Goal: Communication & Community: Share content

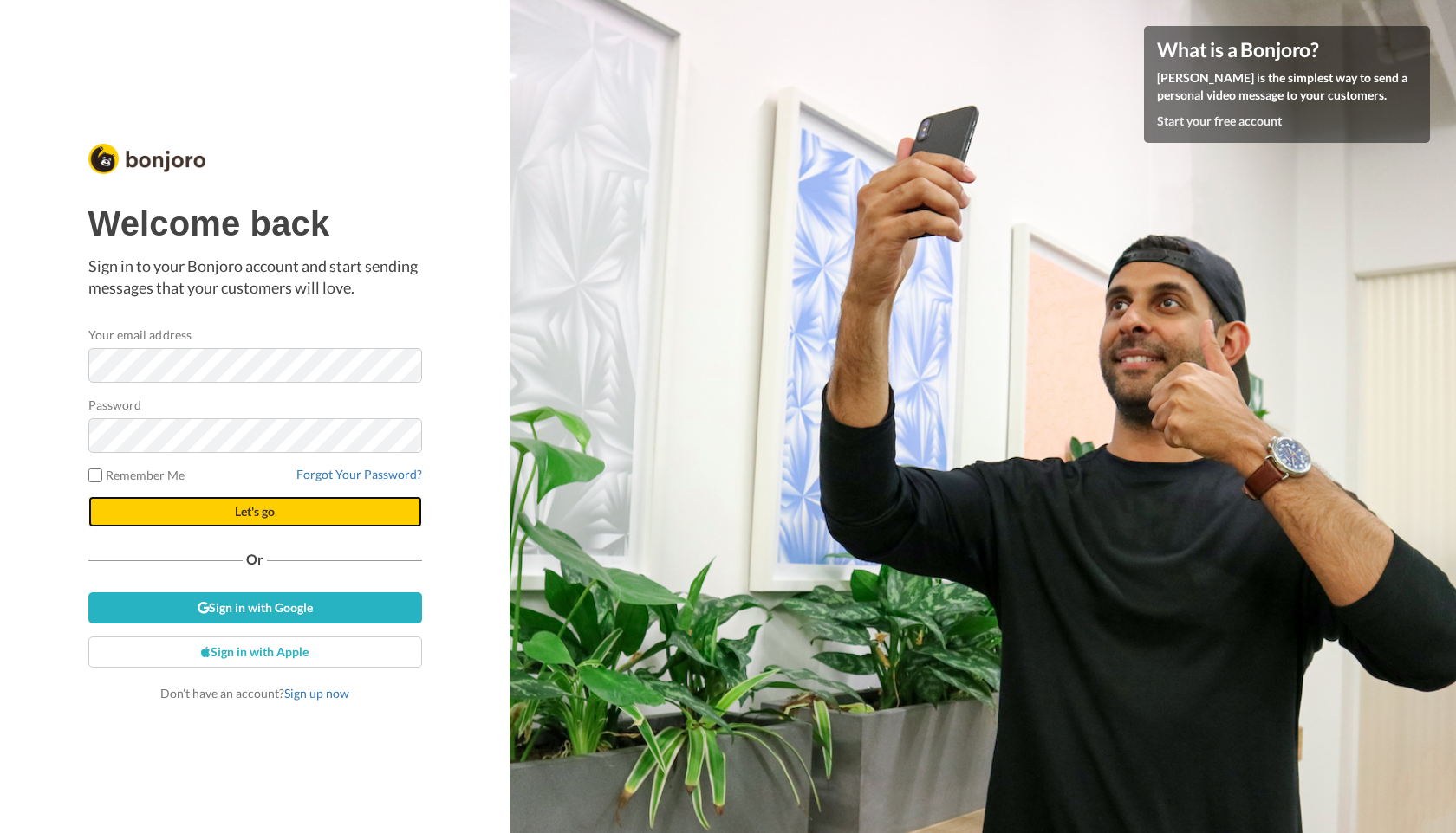
click at [188, 510] on button "Let's go" at bounding box center [256, 512] width 334 height 31
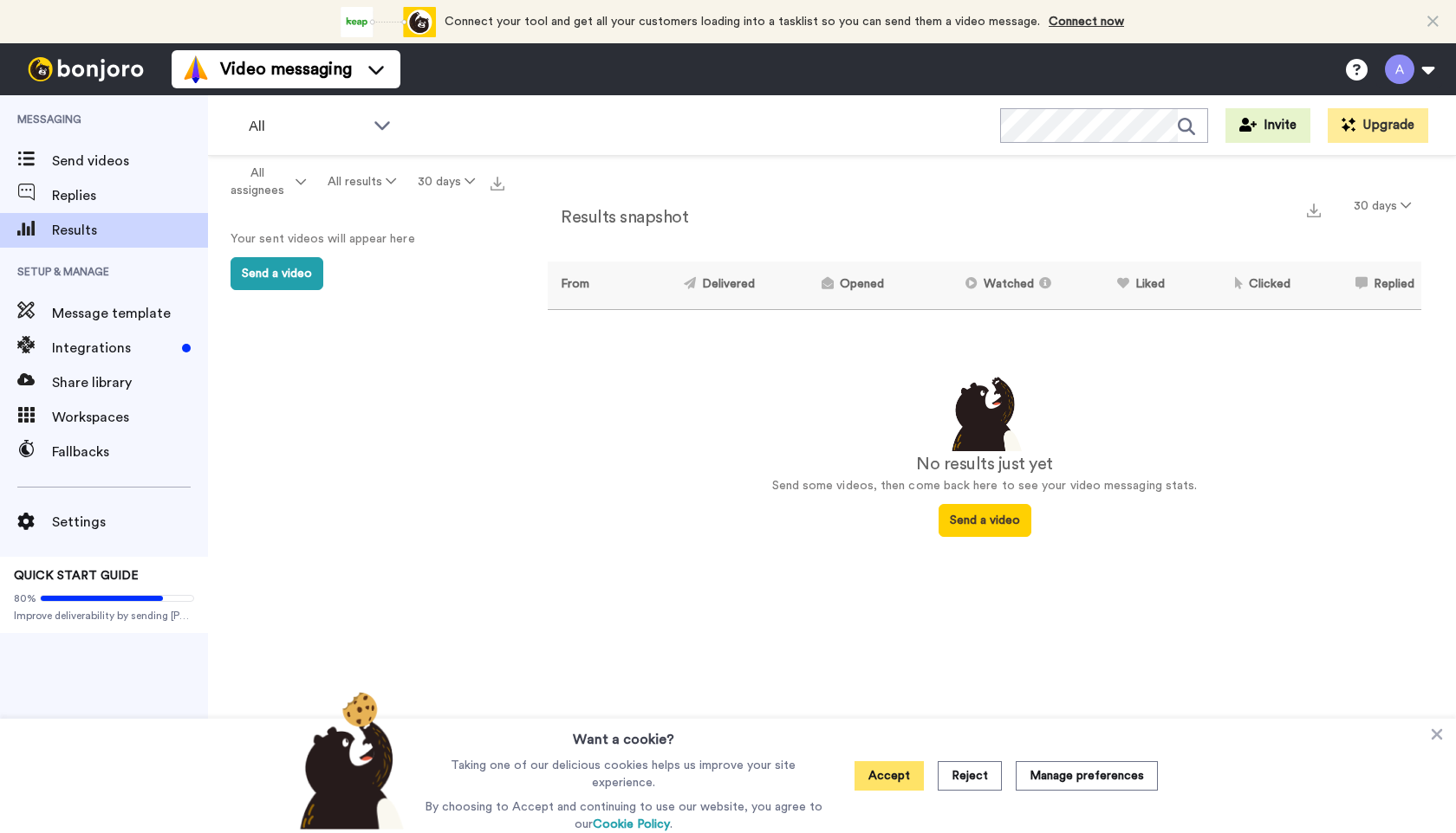
click at [889, 783] on button "Accept" at bounding box center [889, 776] width 69 height 30
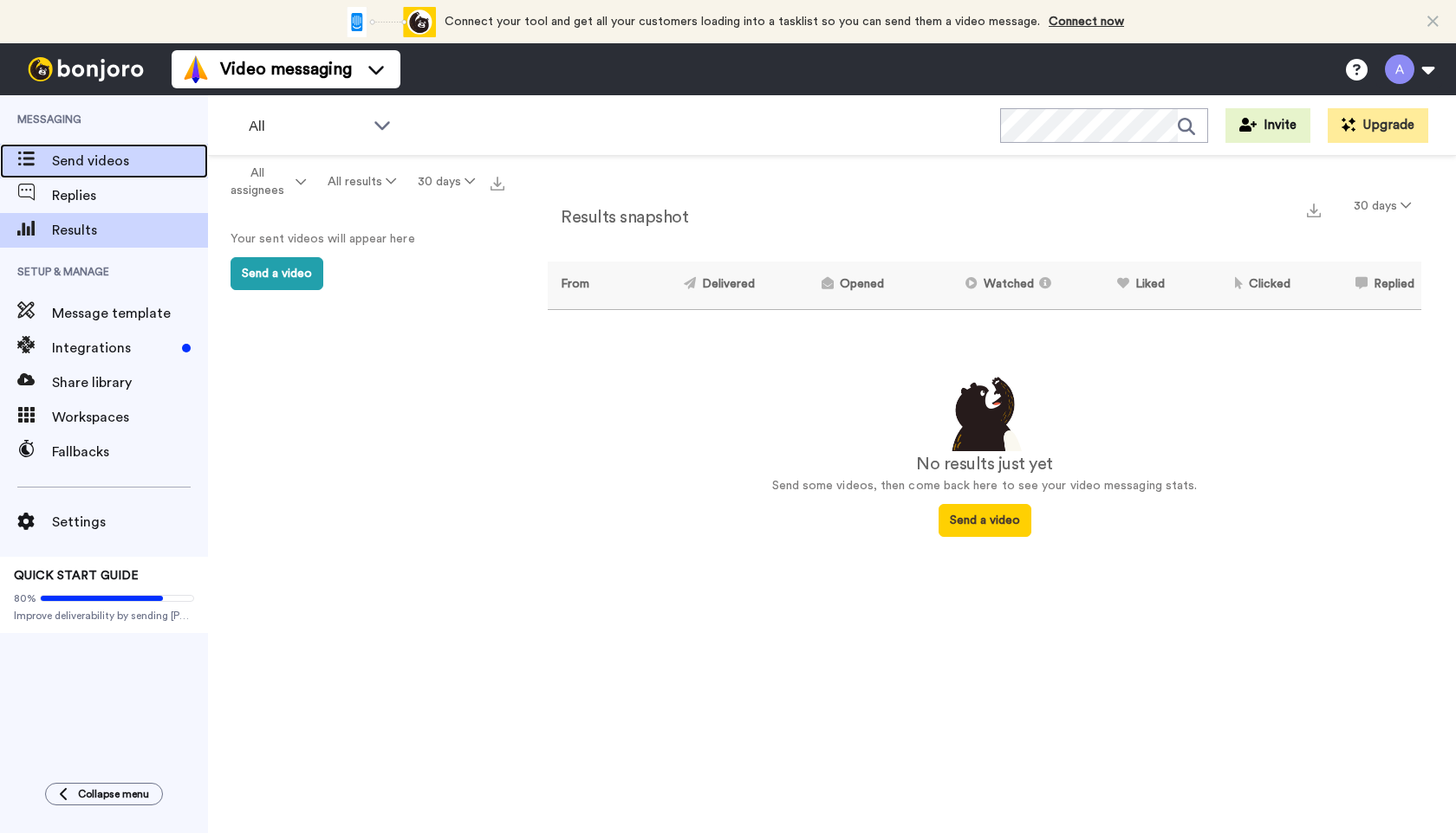
click at [78, 160] on span "Send videos" at bounding box center [129, 161] width 156 height 21
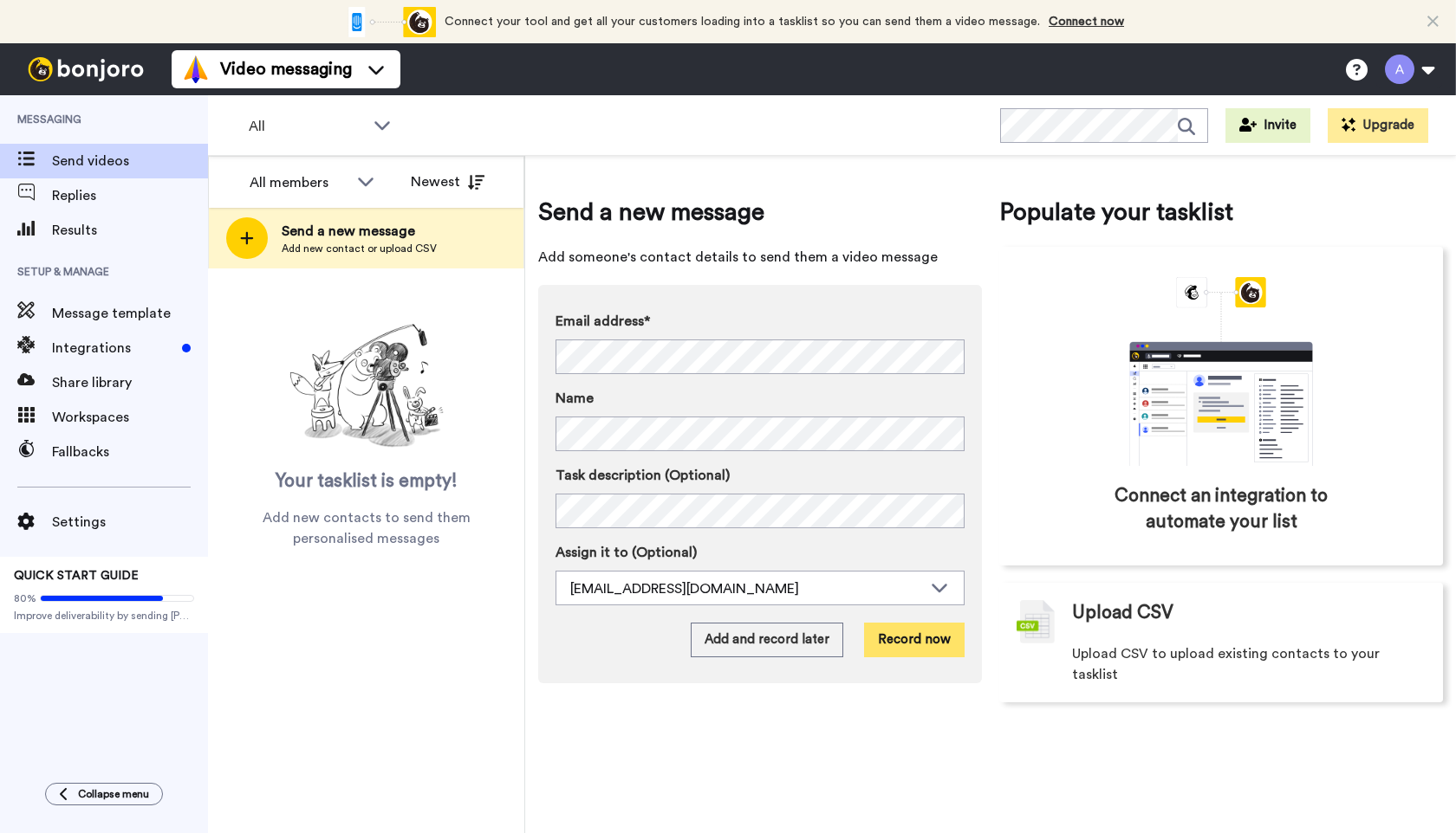
click at [906, 643] on button "Record now" at bounding box center [913, 640] width 101 height 35
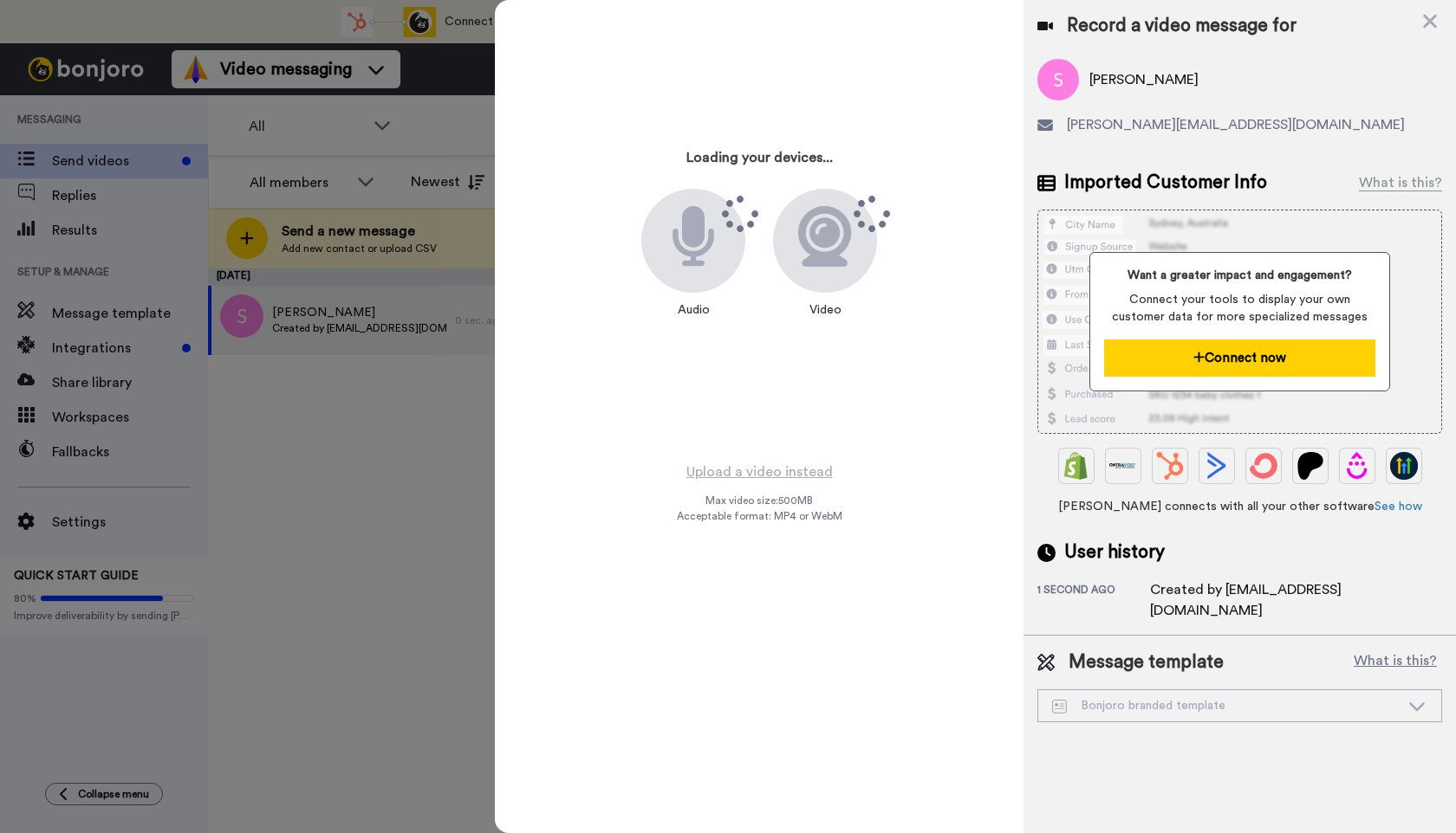
click at [1159, 363] on button "Connect now" at bounding box center [1238, 358] width 270 height 37
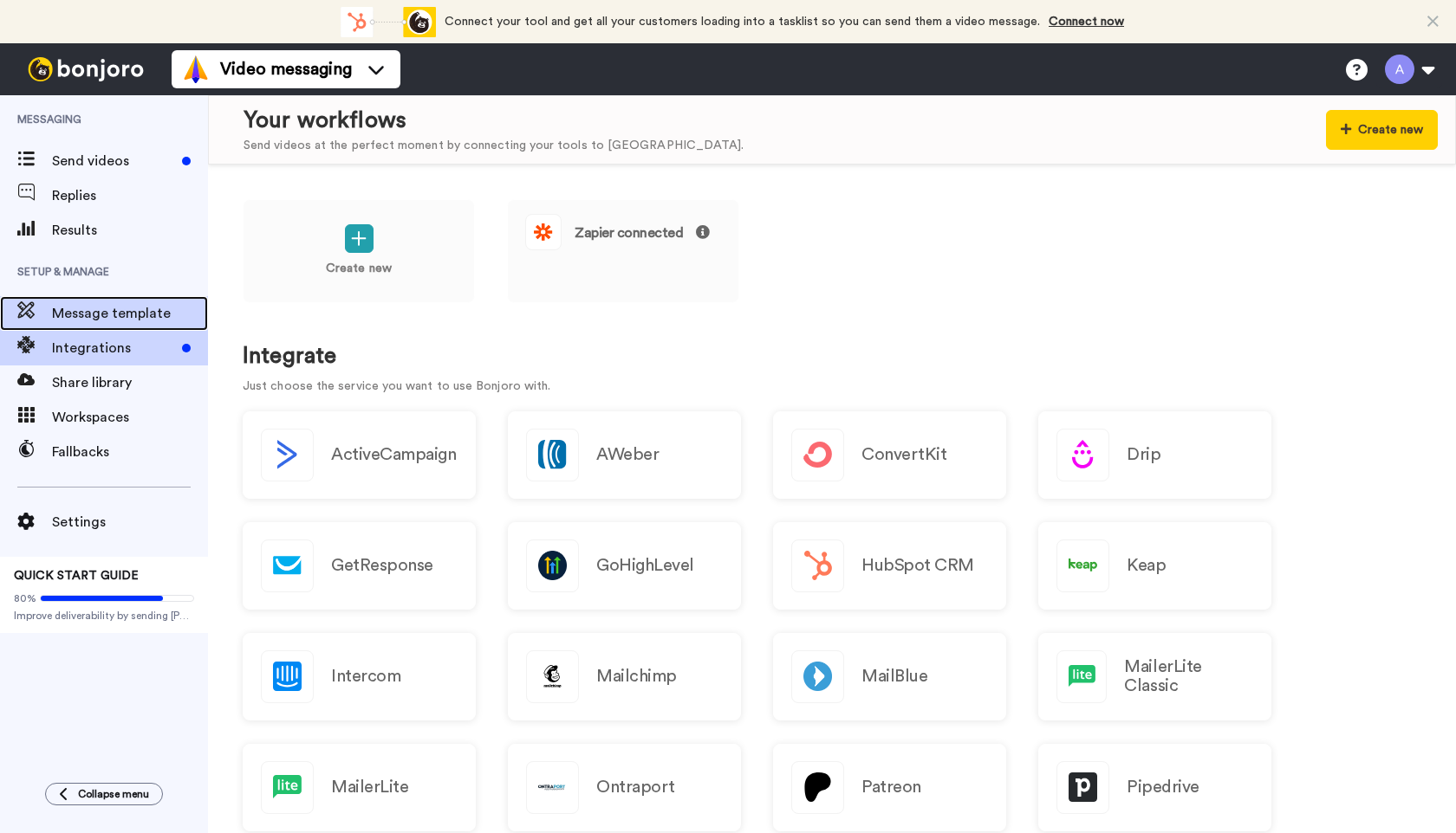
click at [129, 312] on span "Message template" at bounding box center [129, 314] width 156 height 21
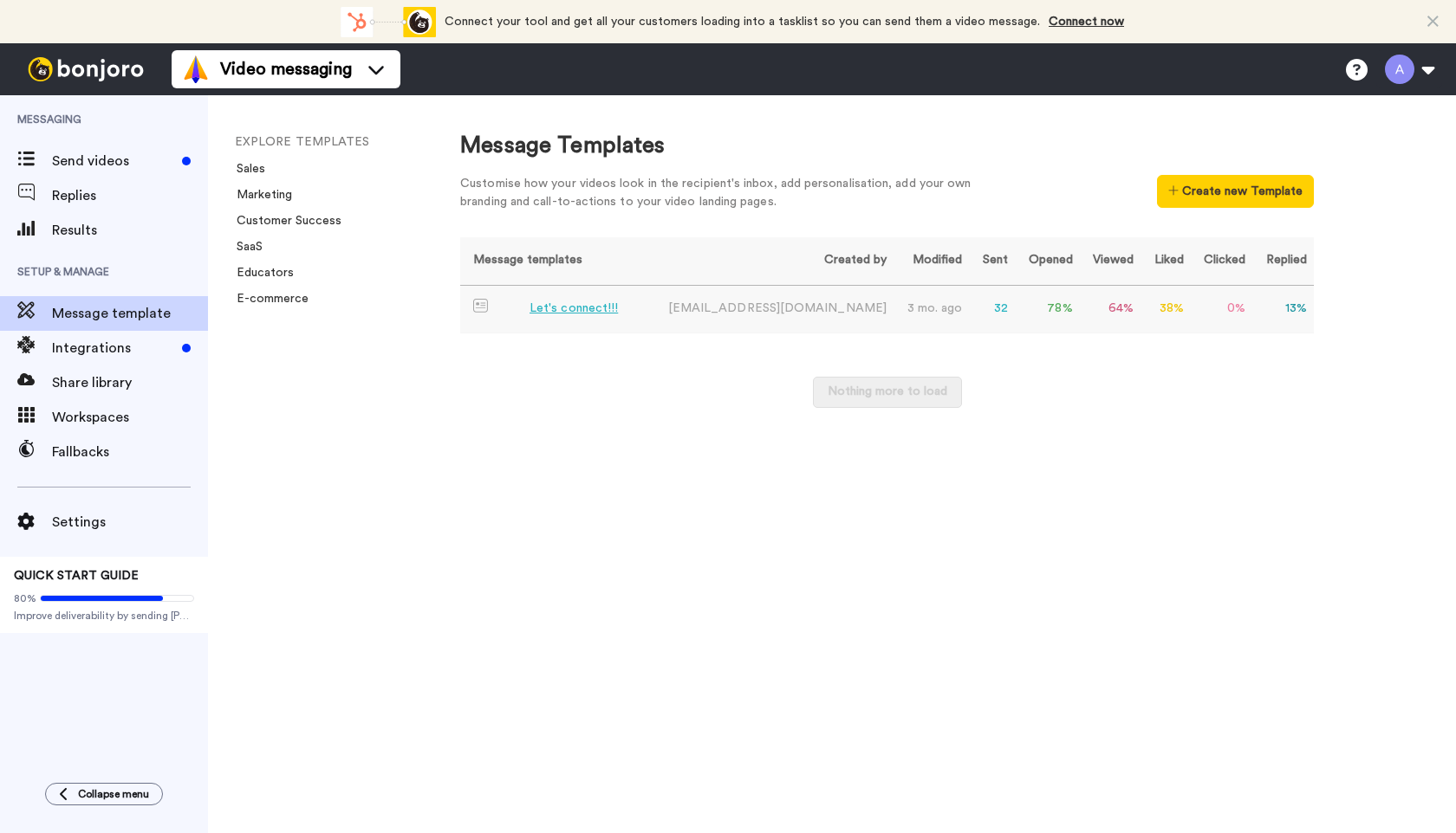
click at [547, 308] on div "Let's connect!!!" at bounding box center [574, 309] width 89 height 18
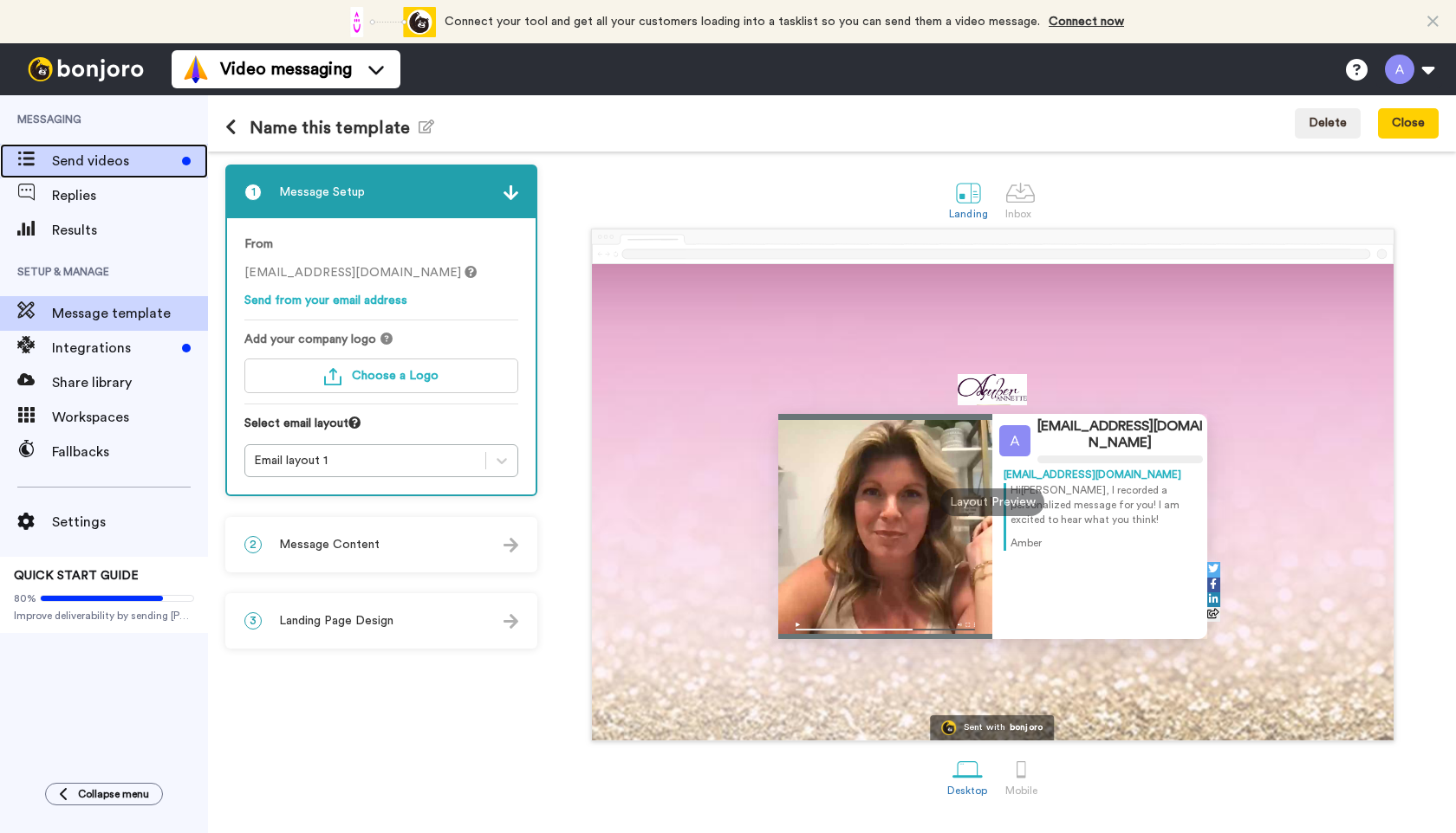
click at [101, 159] on span "Send videos" at bounding box center [113, 161] width 123 height 21
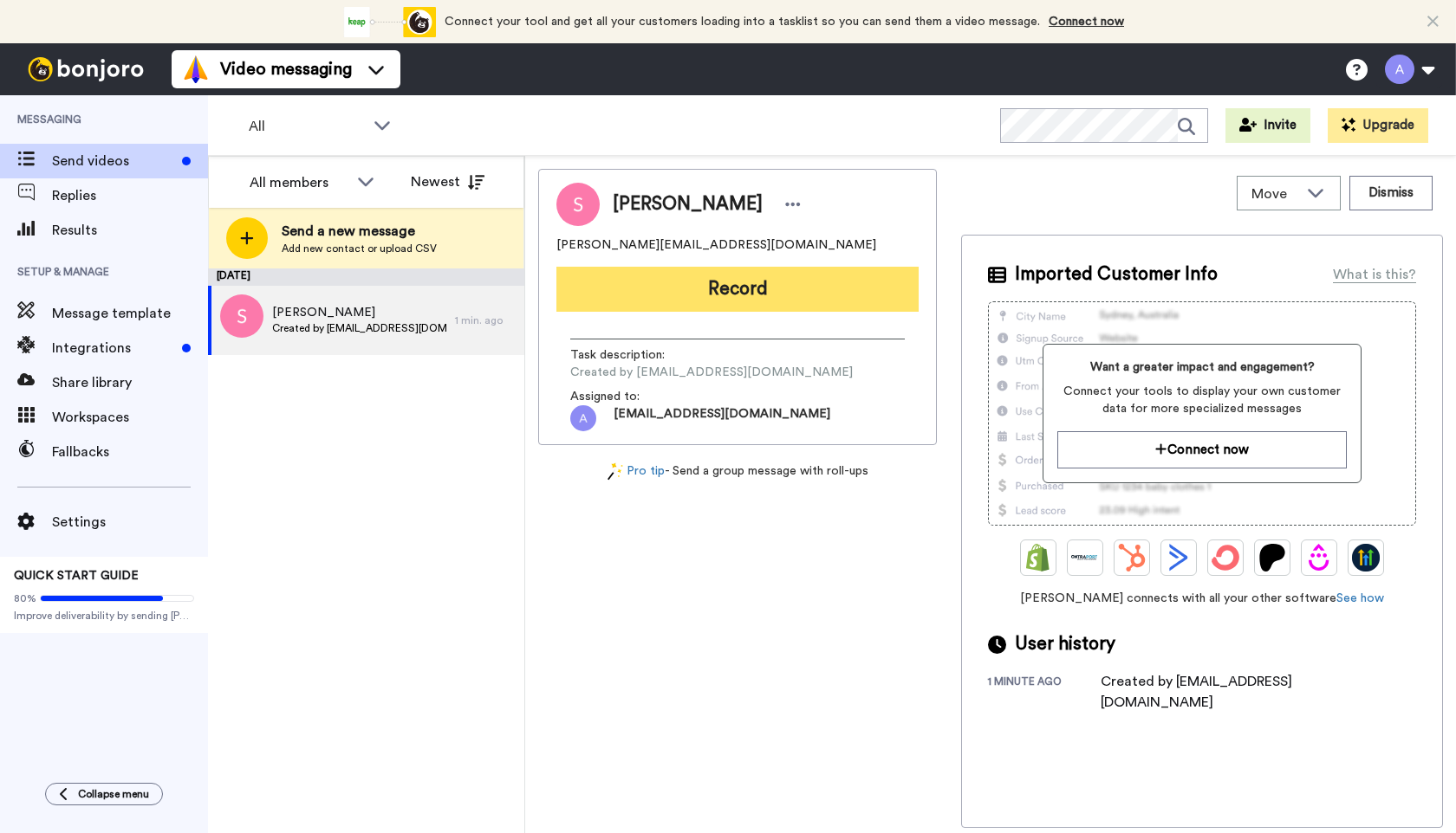
click at [678, 285] on button "Record" at bounding box center [737, 289] width 363 height 45
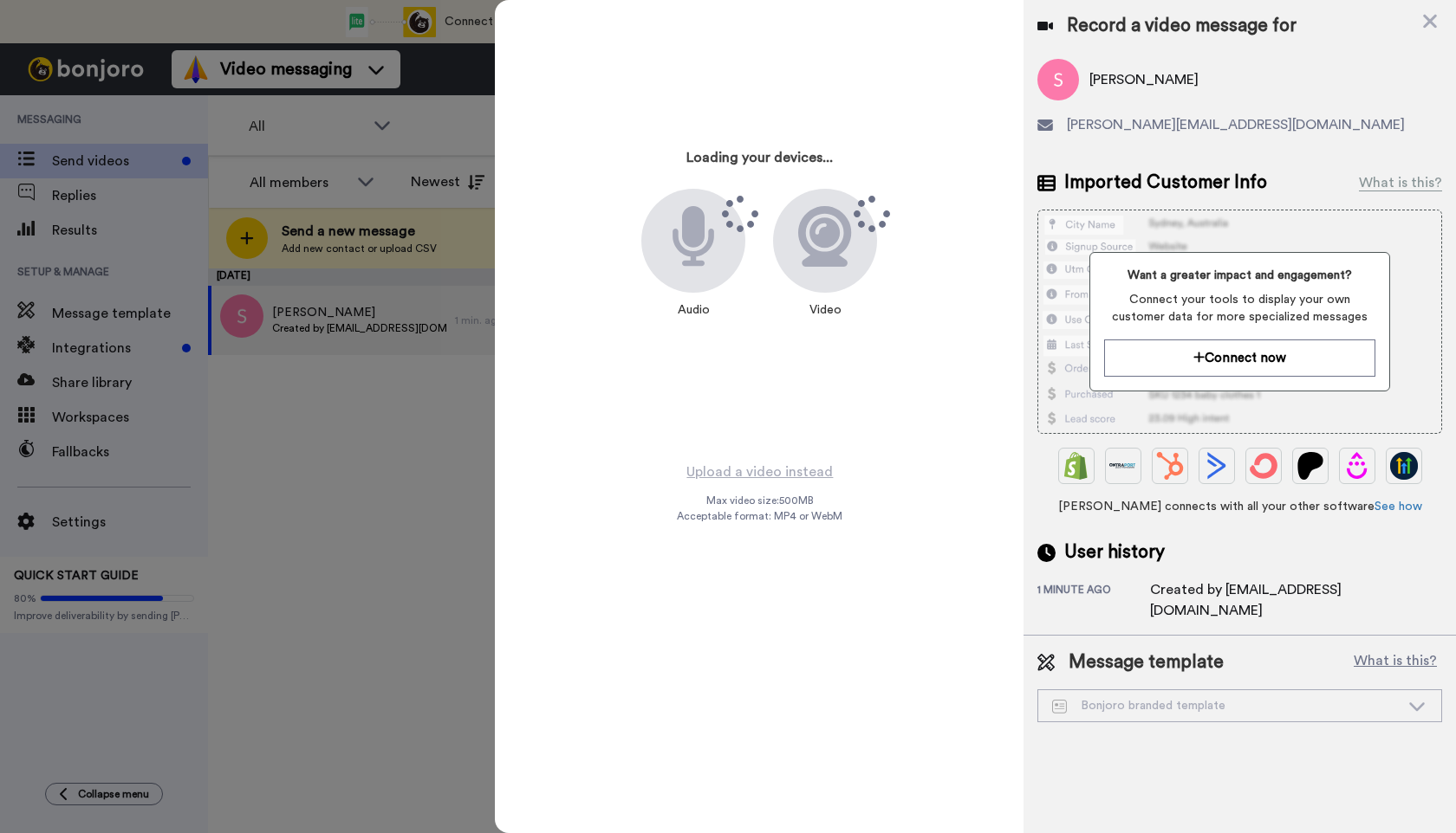
click at [866, 246] on div at bounding box center [825, 241] width 104 height 104
click at [1431, 22] on icon at bounding box center [1429, 21] width 14 height 14
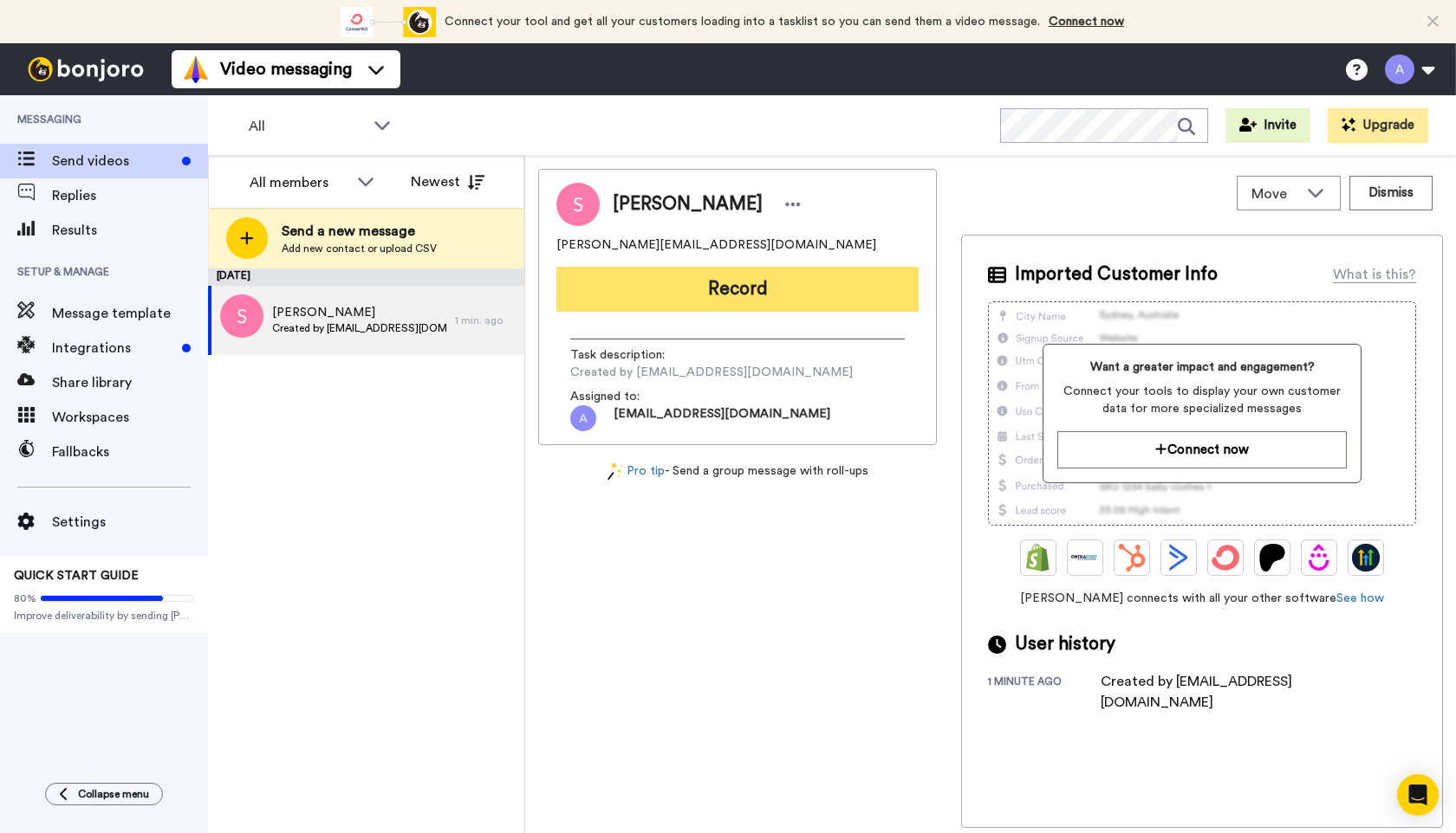
click at [646, 287] on button "Record" at bounding box center [737, 289] width 363 height 45
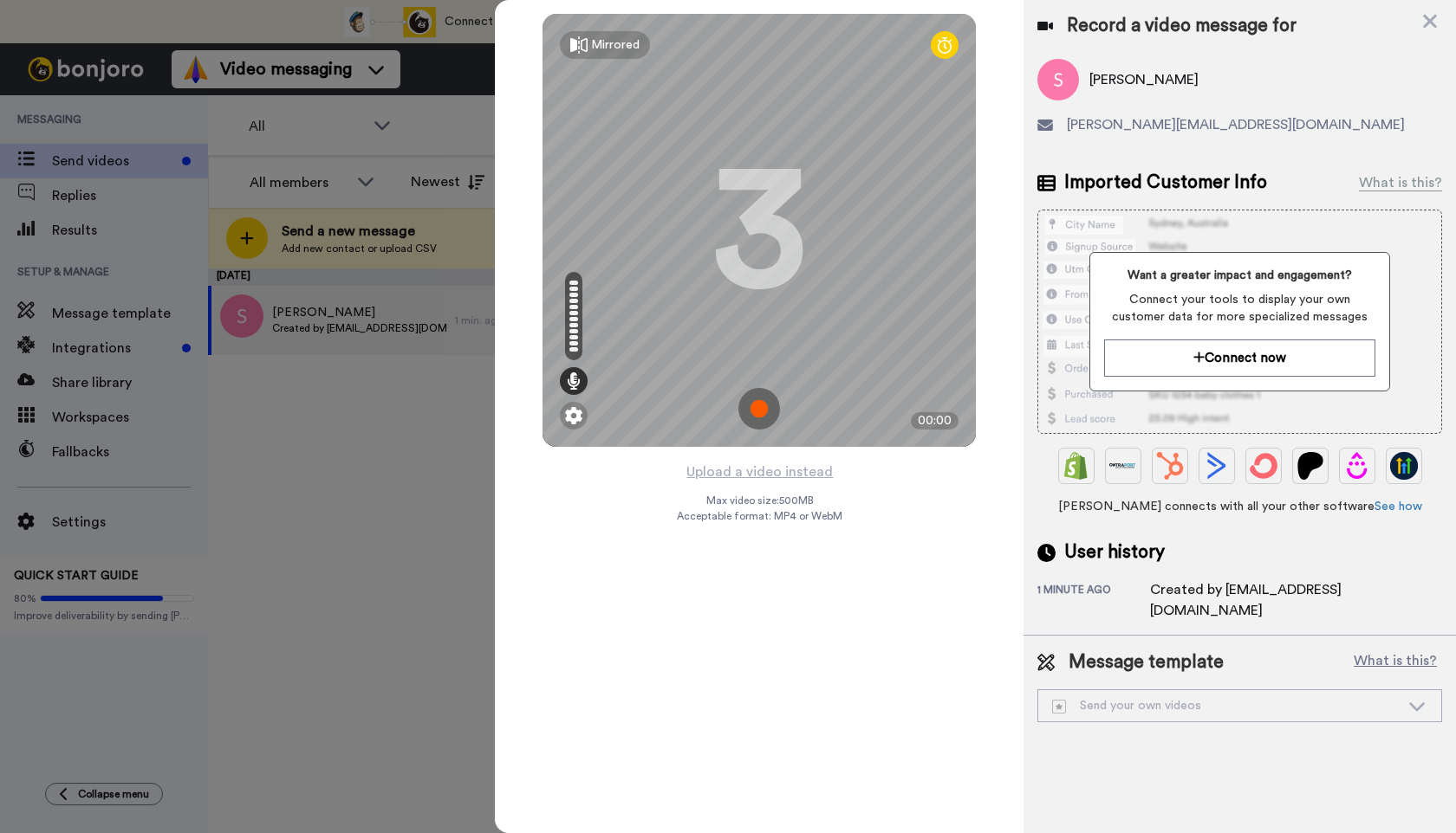
click at [763, 408] on img at bounding box center [758, 409] width 42 height 42
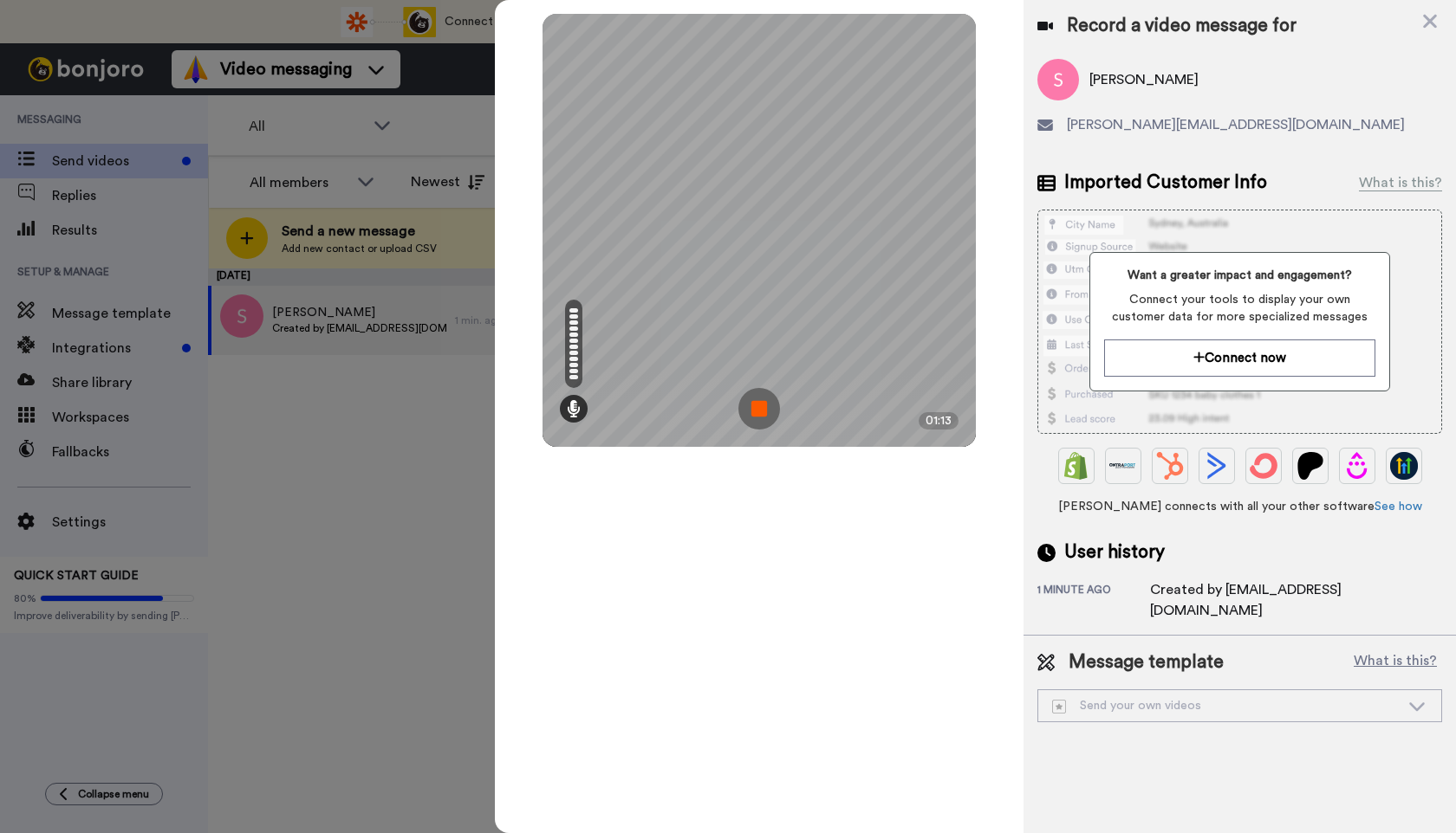
click at [763, 407] on img at bounding box center [758, 409] width 42 height 42
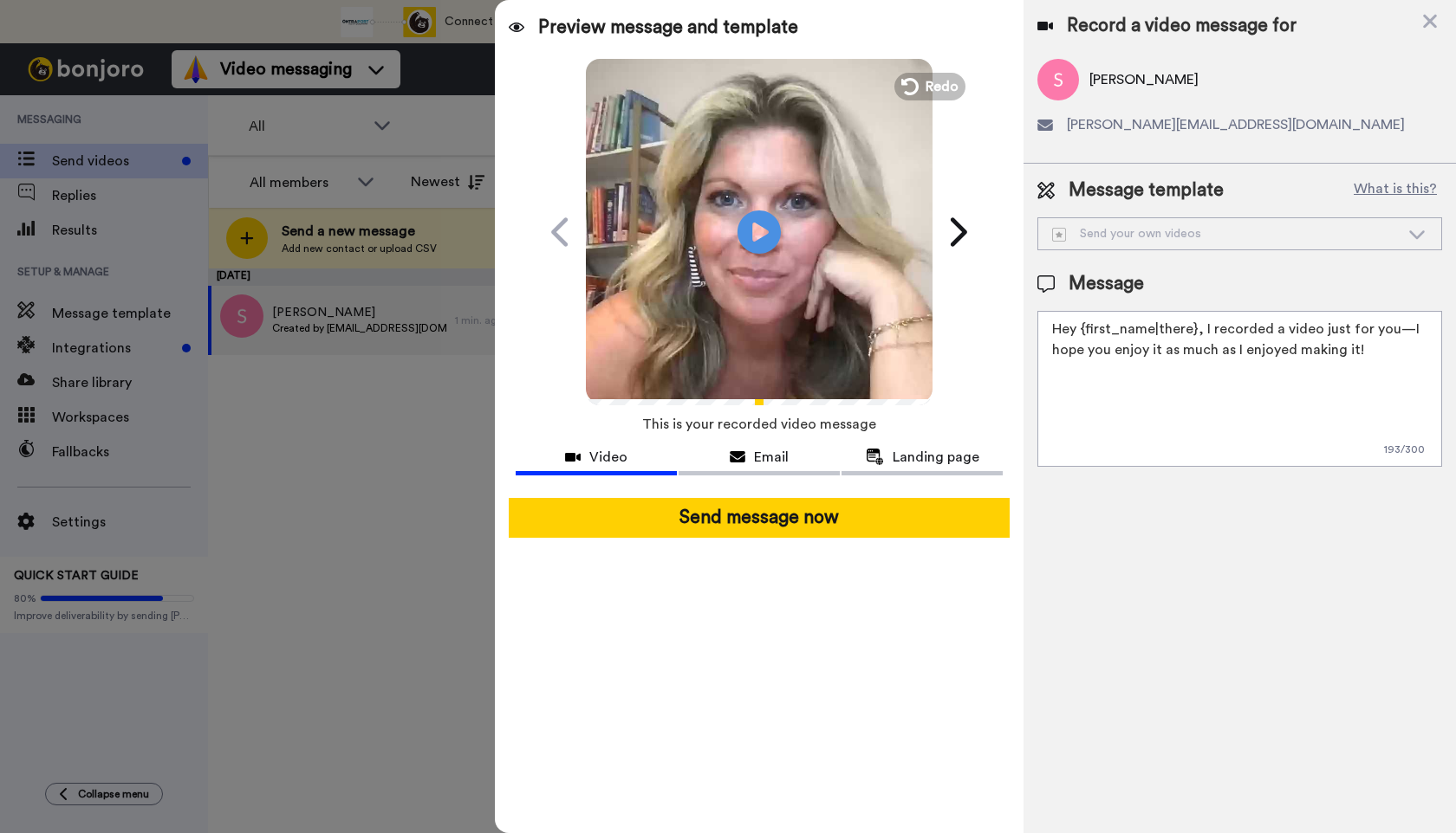
click at [1232, 236] on div "Send your own videos" at bounding box center [1225, 233] width 348 height 18
click at [1414, 234] on icon at bounding box center [1416, 234] width 16 height 8
click at [1401, 193] on button "What is this?" at bounding box center [1394, 191] width 93 height 26
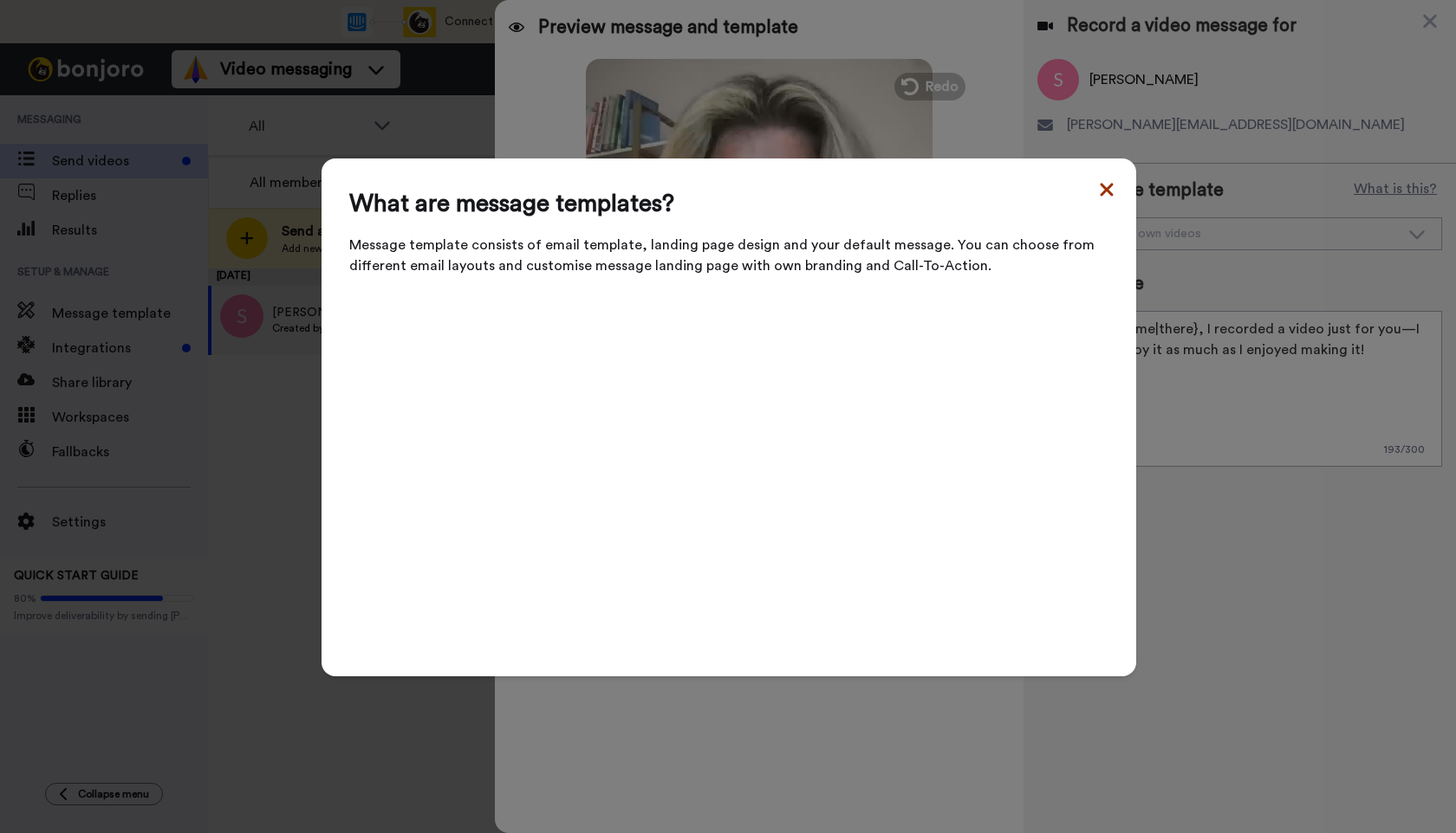
click at [1102, 200] on icon at bounding box center [1106, 189] width 18 height 21
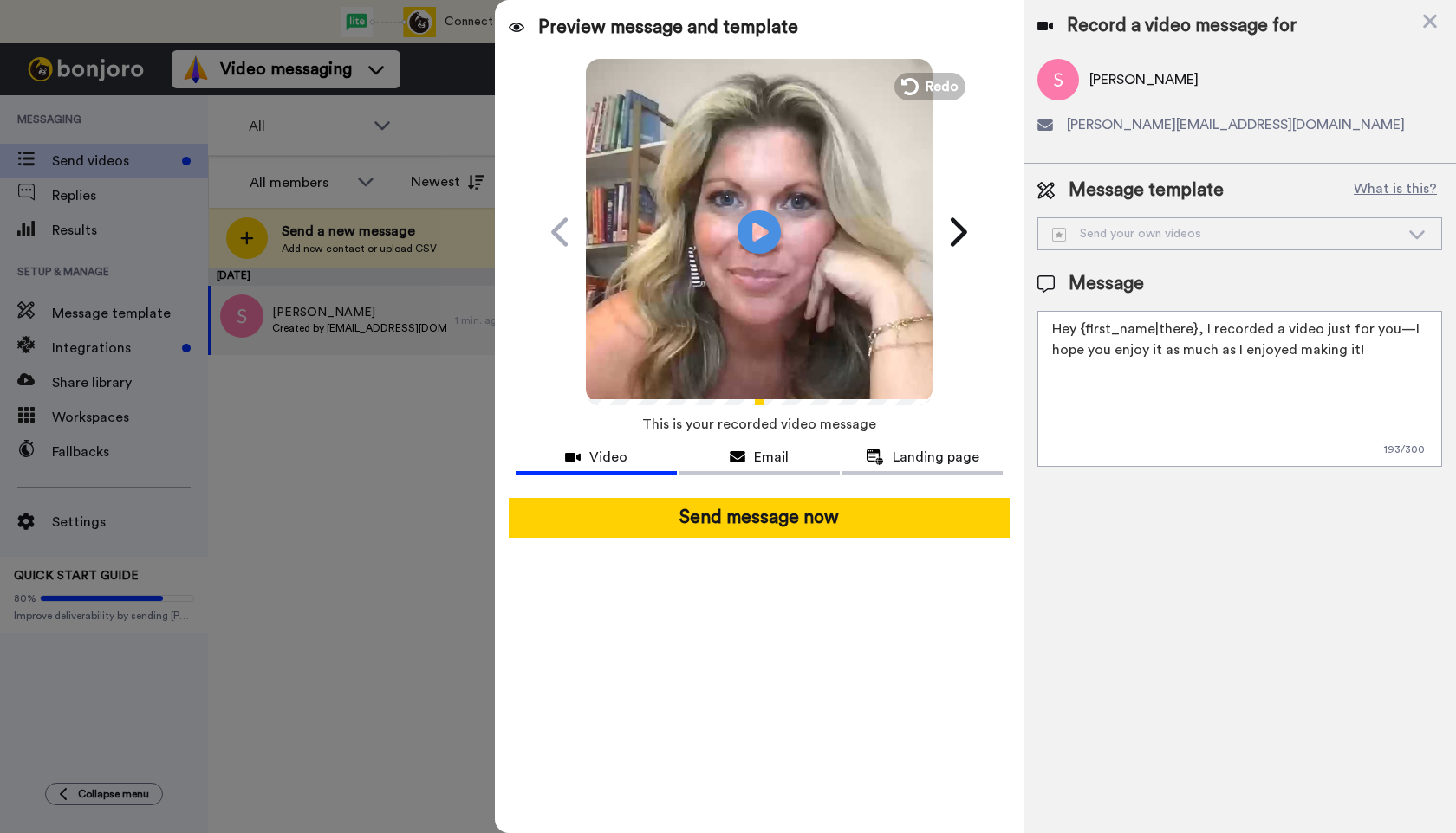
click at [1060, 236] on img at bounding box center [1058, 234] width 14 height 14
drag, startPoint x: 1052, startPoint y: 331, endPoint x: 1423, endPoint y: 381, distance: 374.4
click at [1423, 381] on textarea "Hey {first_name|there}, I recorded a video just for you—I hope you enjoy it as …" at bounding box center [1239, 388] width 405 height 156
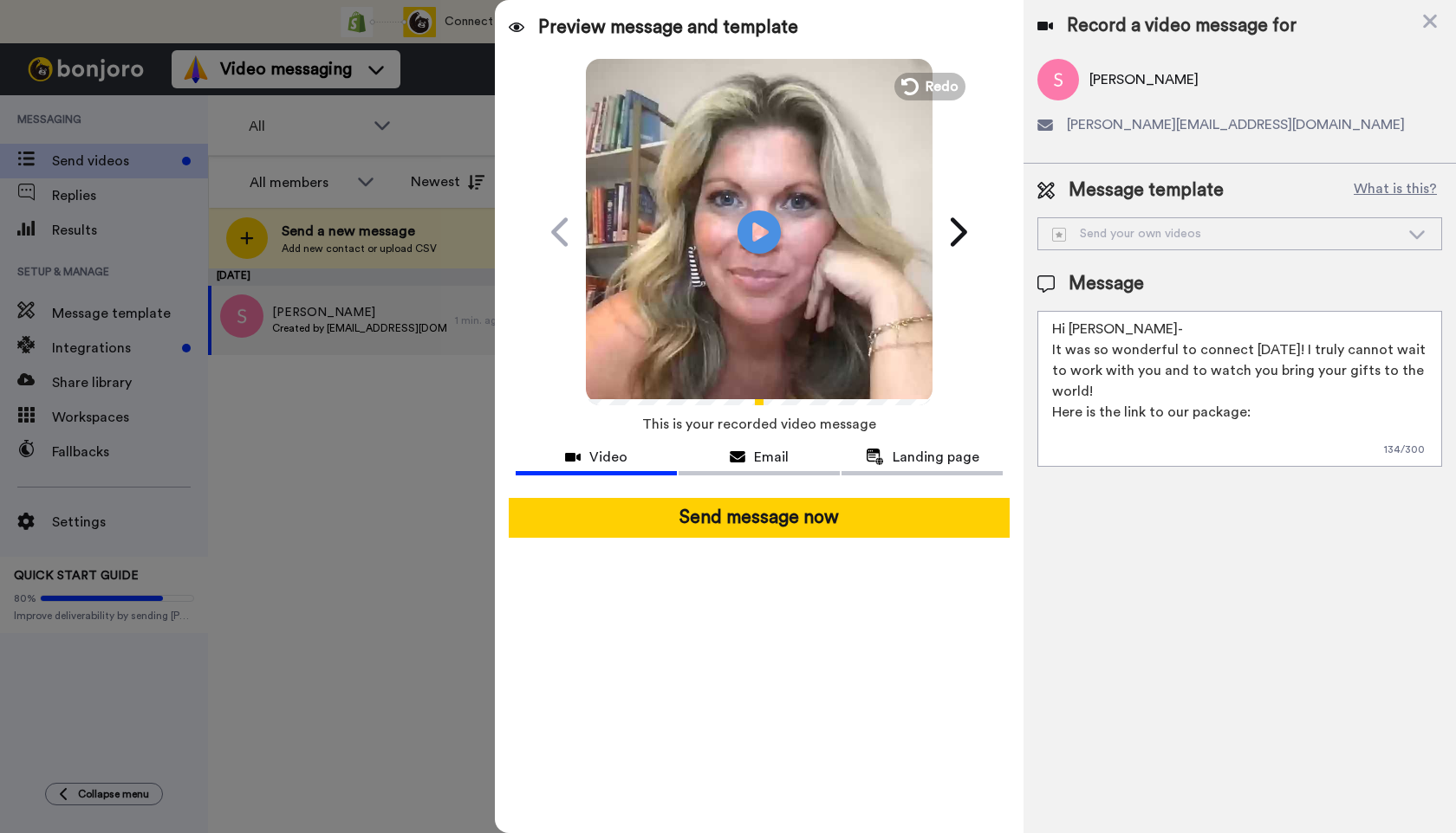
paste textarea "https://amberannette.thrivecart.com/private6/"
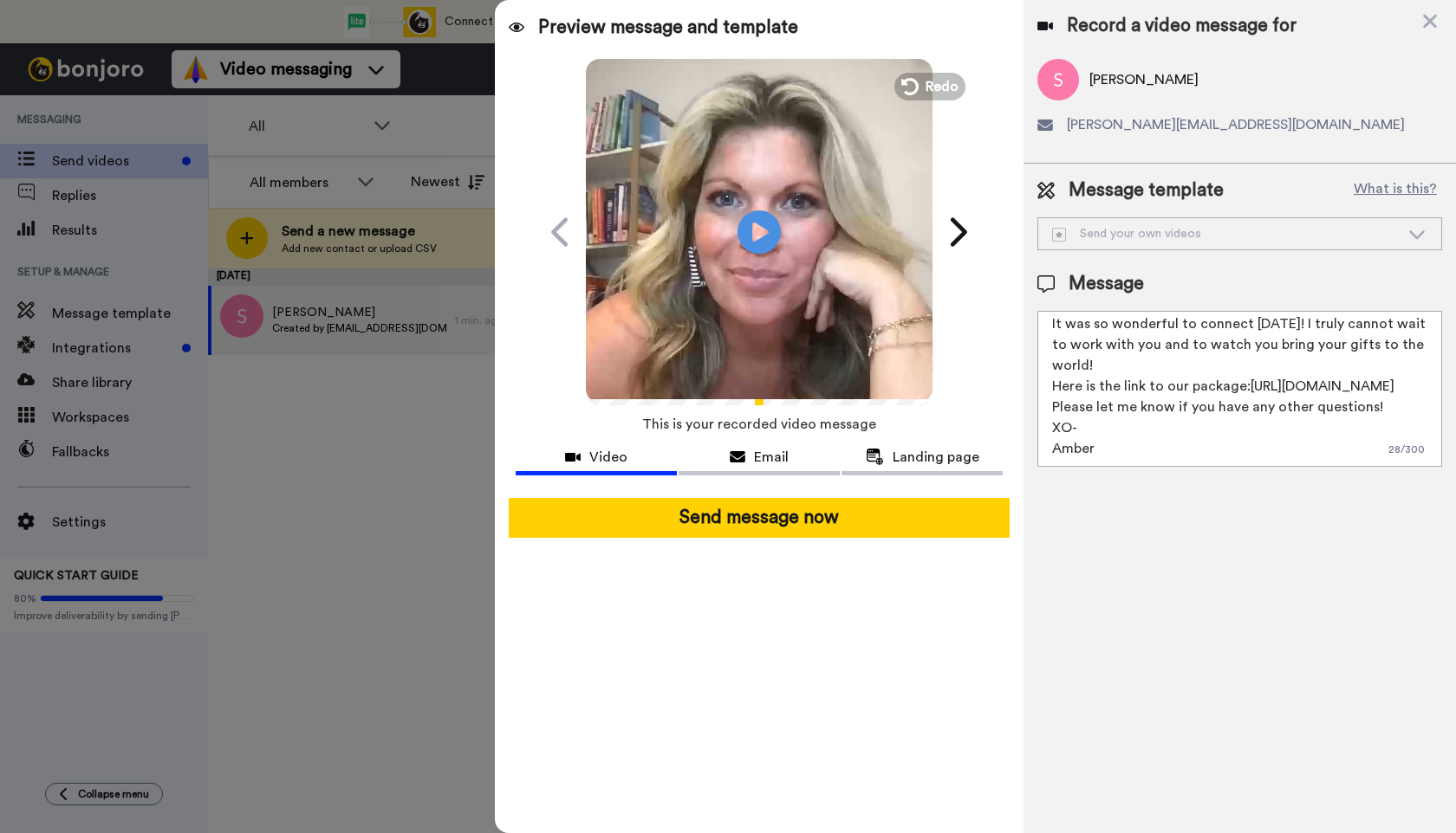
type textarea "Hi Sarah- It was so wonderful to connect today! I truly cannot wait to work wit…"
click at [517, 26] on icon at bounding box center [516, 28] width 16 height 14
click at [914, 458] on span "Landing page" at bounding box center [936, 458] width 87 height 21
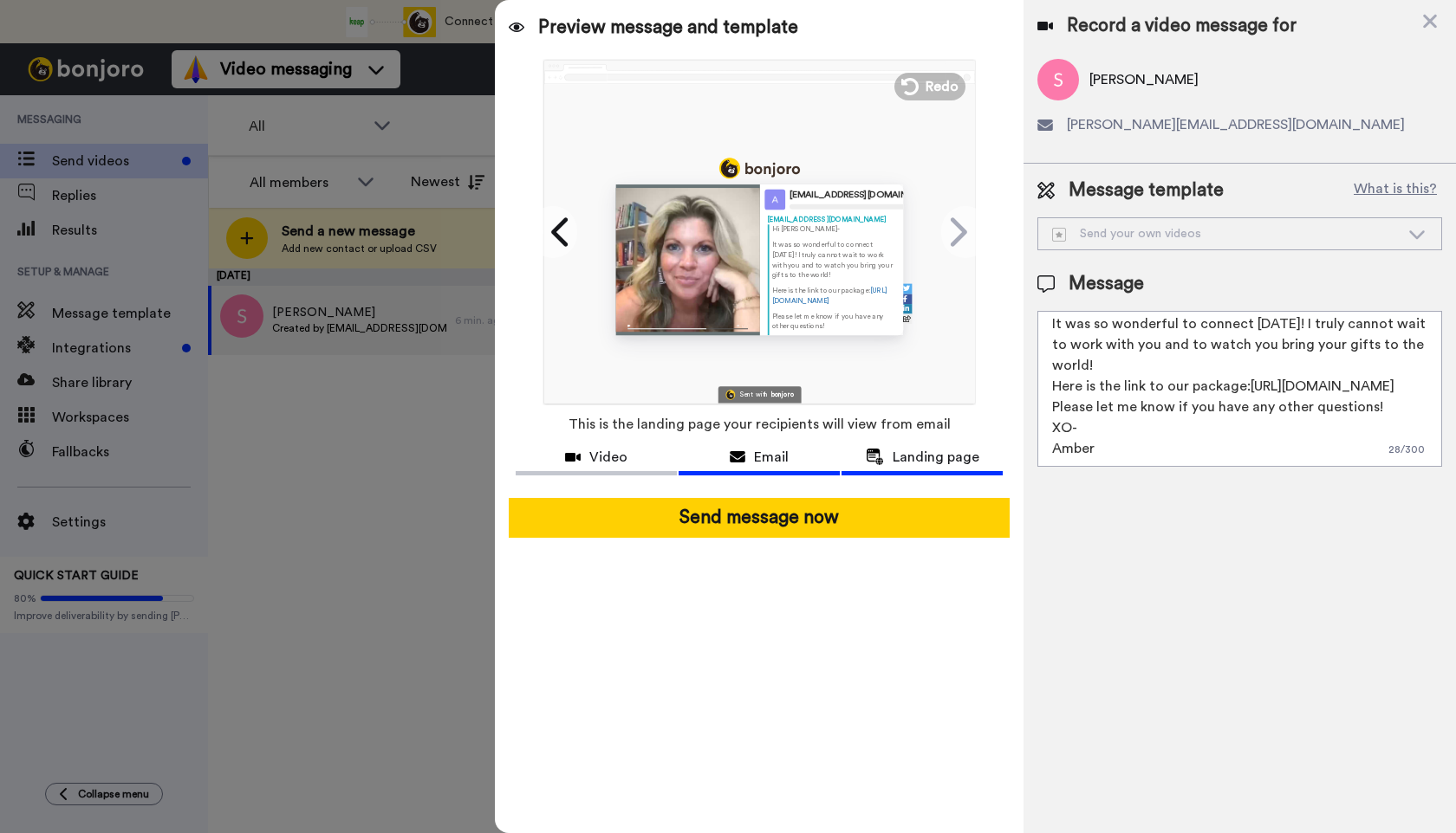
click at [762, 458] on span "Email" at bounding box center [771, 458] width 35 height 21
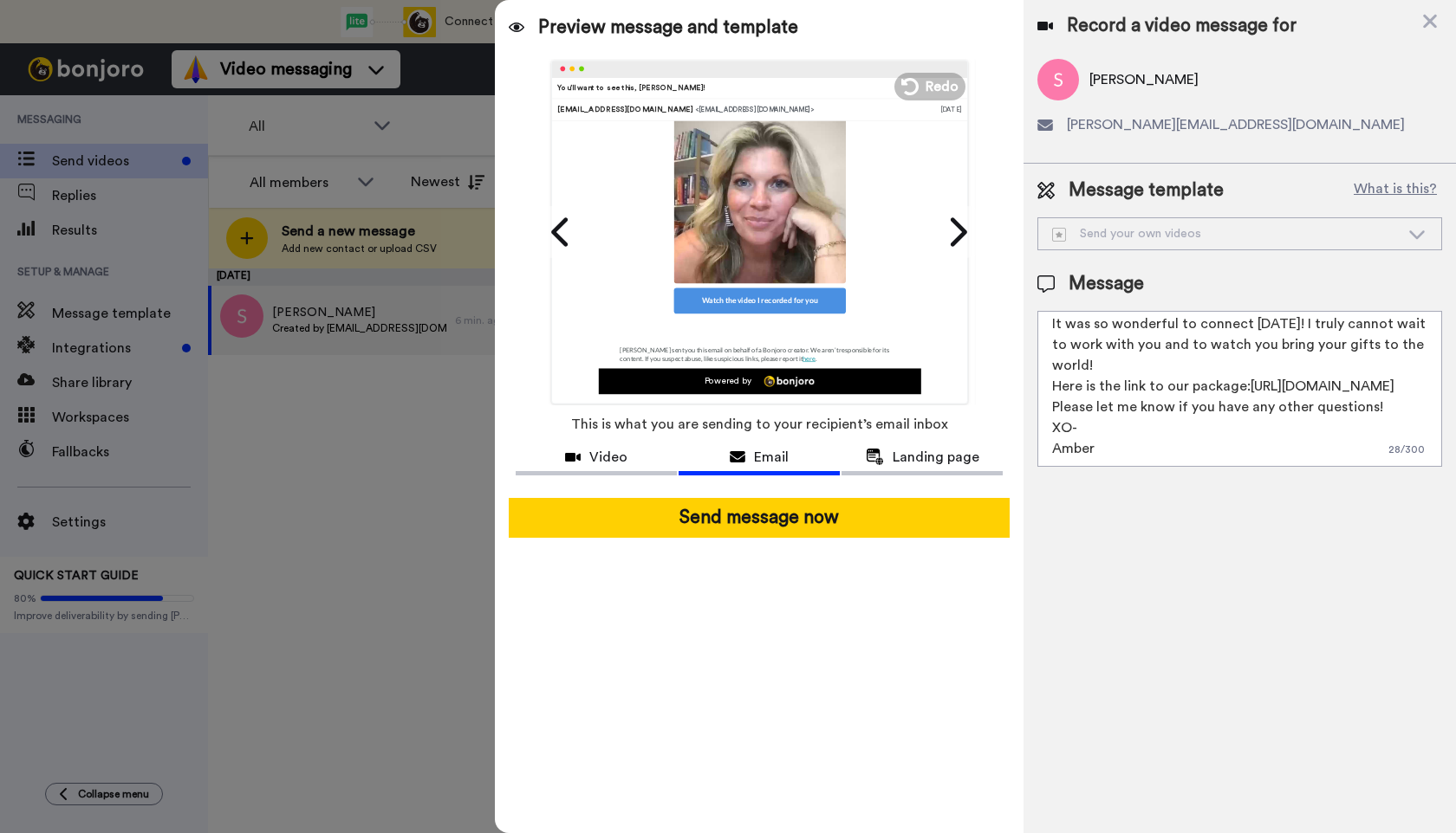
scroll to position [0, 0]
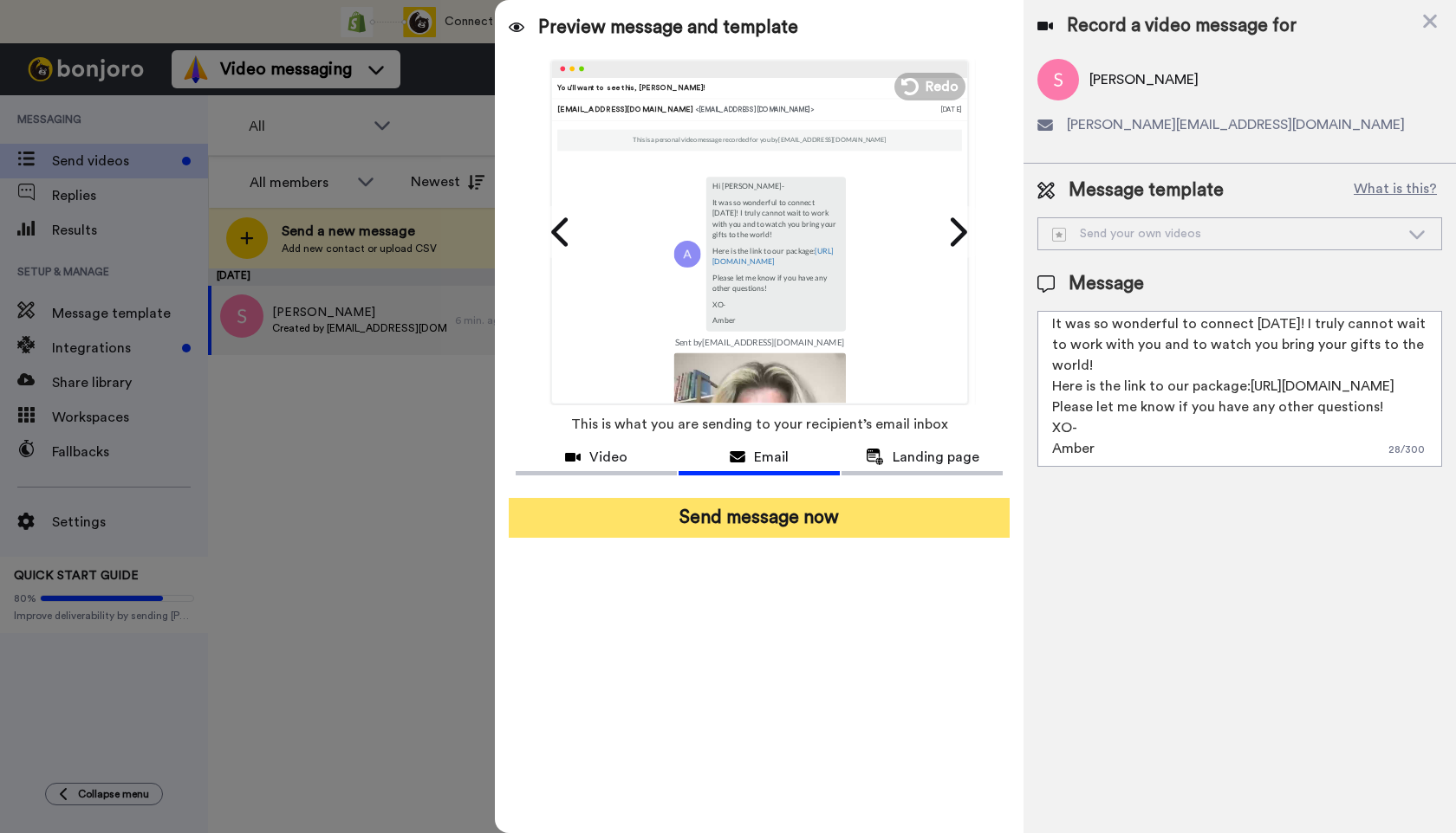
click at [690, 528] on button "Send message now" at bounding box center [758, 518] width 501 height 40
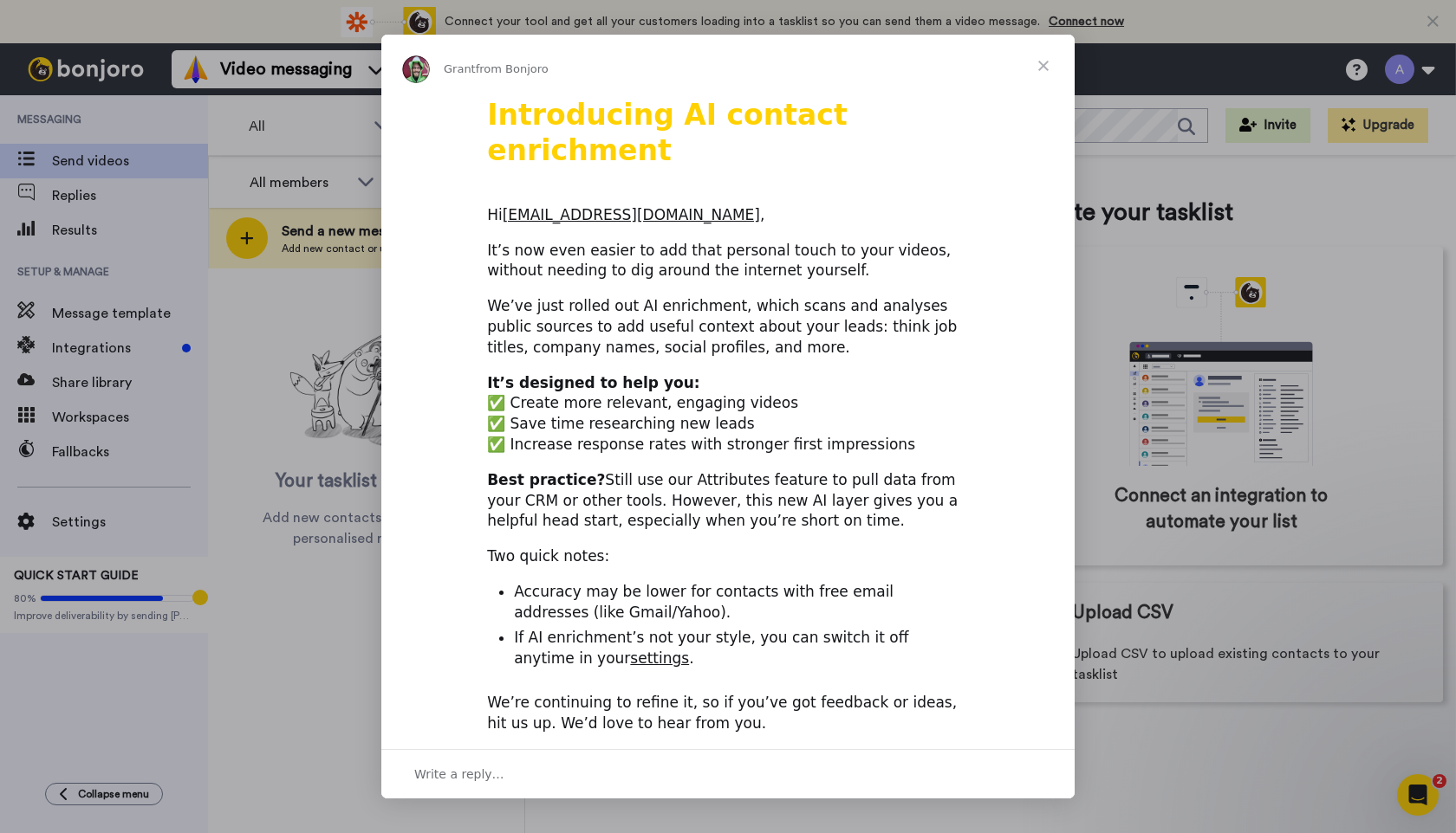
click at [1044, 64] on span "Close" at bounding box center [1044, 66] width 63 height 63
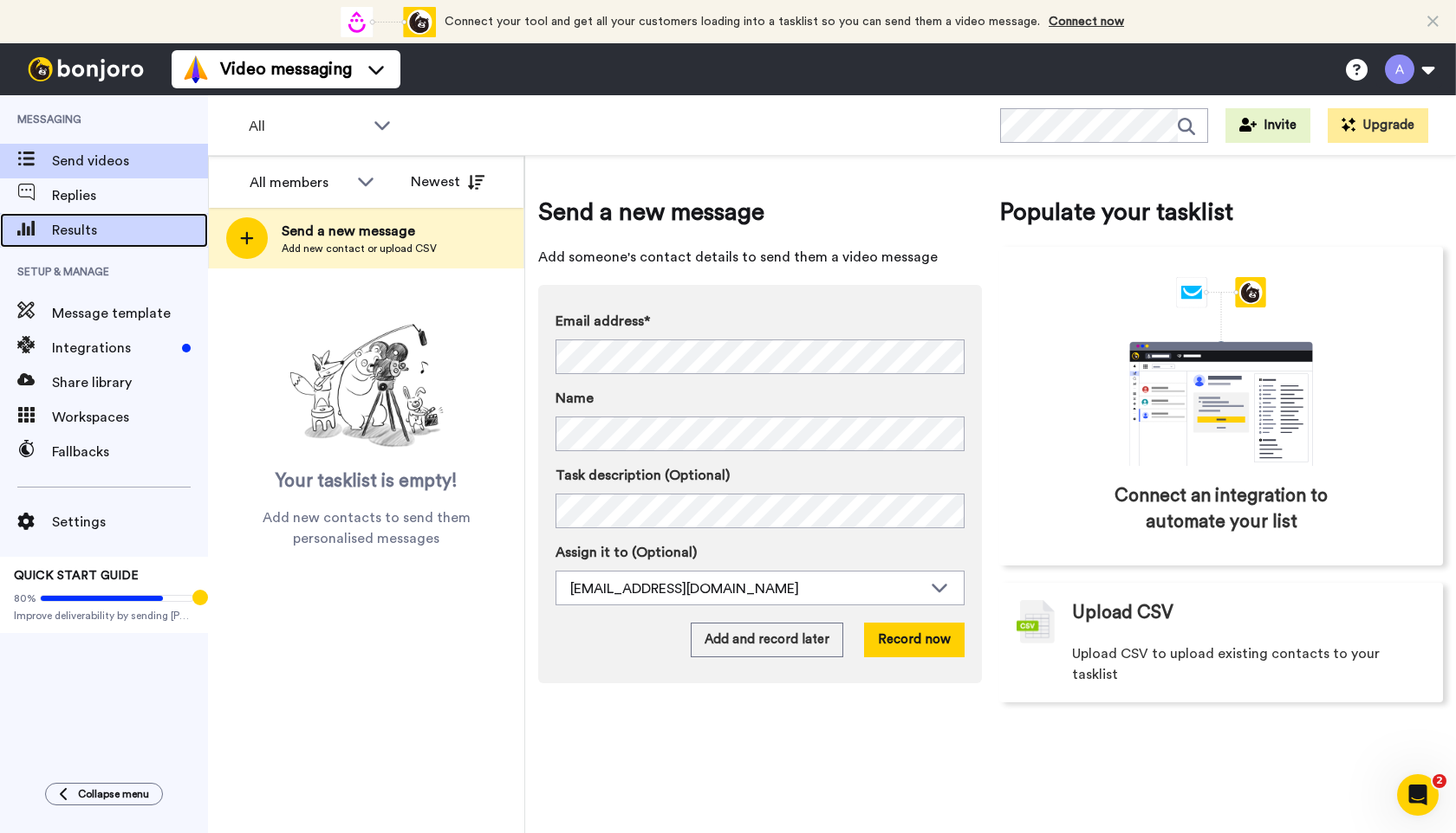
click at [78, 228] on span "Results" at bounding box center [129, 231] width 156 height 21
